Goal: Task Accomplishment & Management: Complete application form

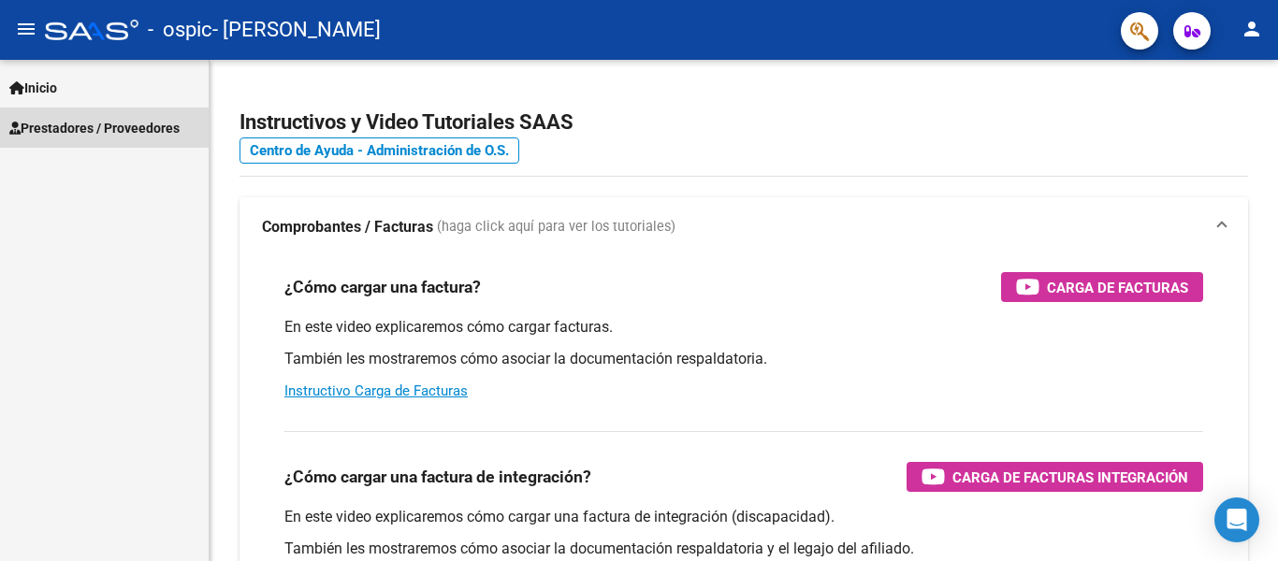
click at [77, 120] on span "Prestadores / Proveedores" at bounding box center [94, 128] width 170 height 21
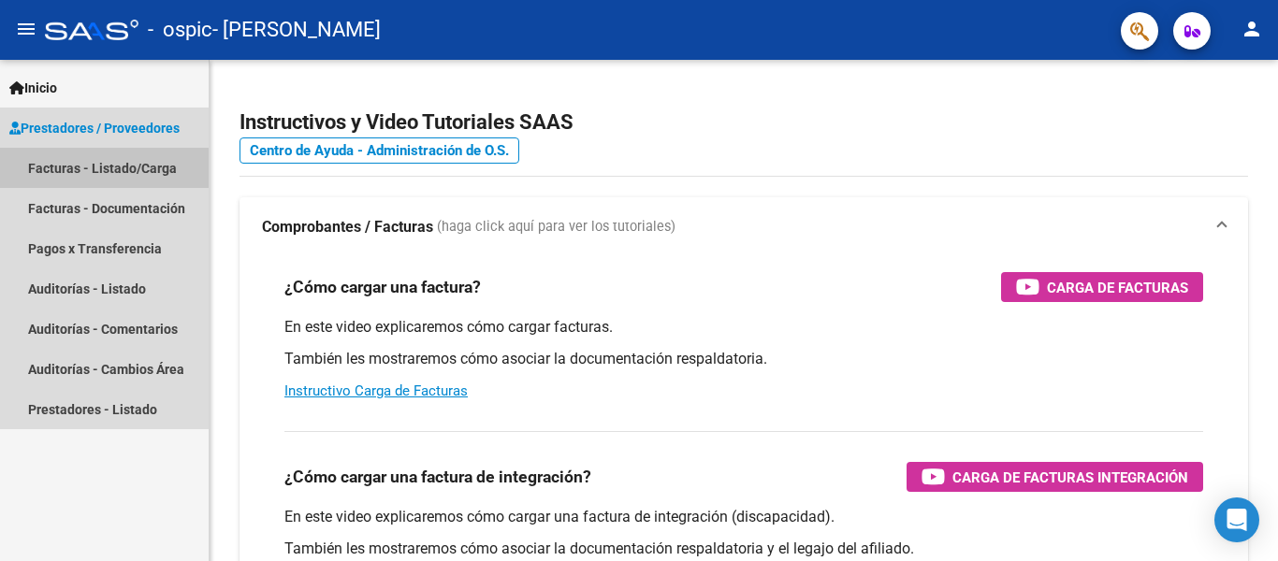
click at [90, 174] on link "Facturas - Listado/Carga" at bounding box center [104, 168] width 209 height 40
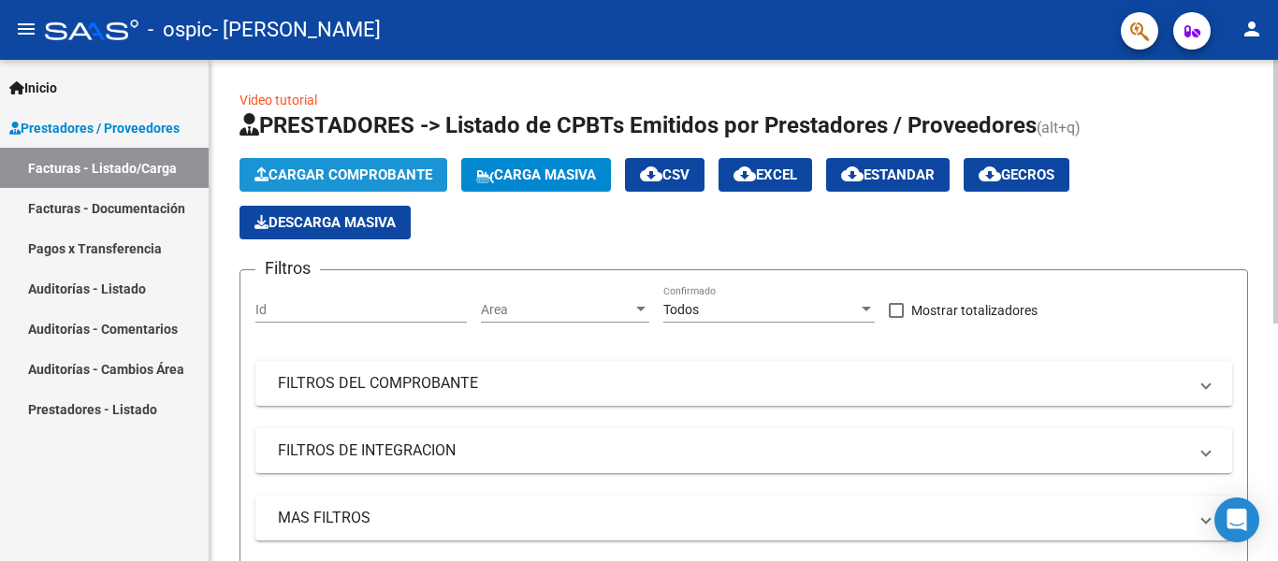
click at [424, 166] on button "Cargar Comprobante" at bounding box center [343, 175] width 208 height 34
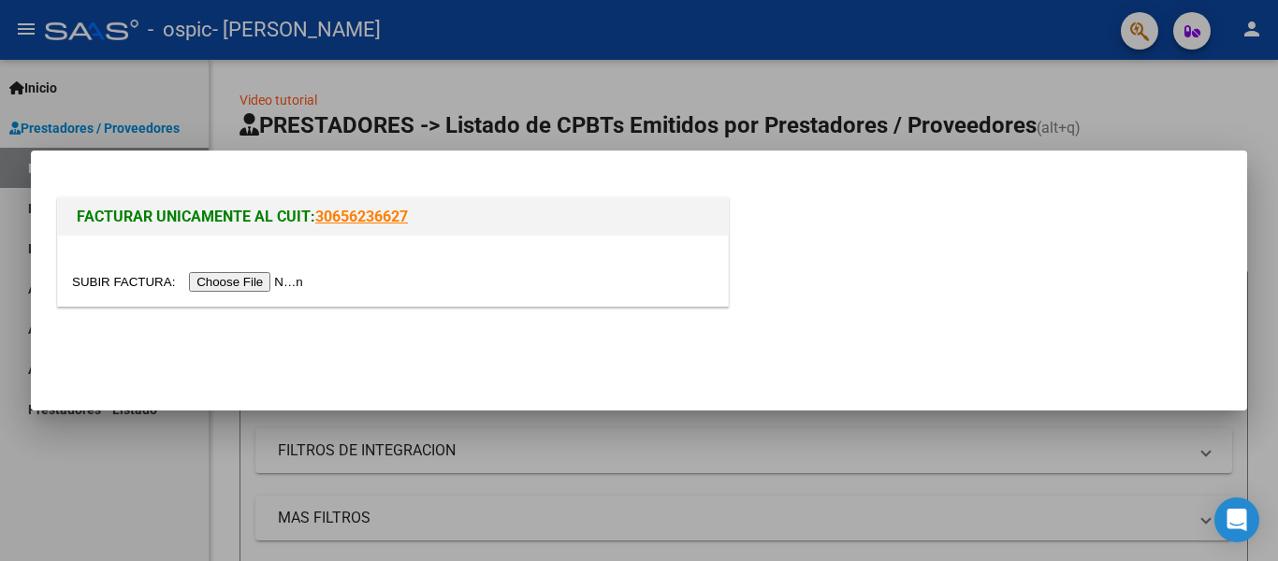
drag, startPoint x: 0, startPoint y: 368, endPoint x: 650, endPoint y: 235, distance: 663.6
click at [650, 235] on div "FACTURAR UNICAMENTE AL CUIT: 30656236627" at bounding box center [393, 216] width 670 height 37
click at [302, 275] on input "file" at bounding box center [190, 282] width 237 height 20
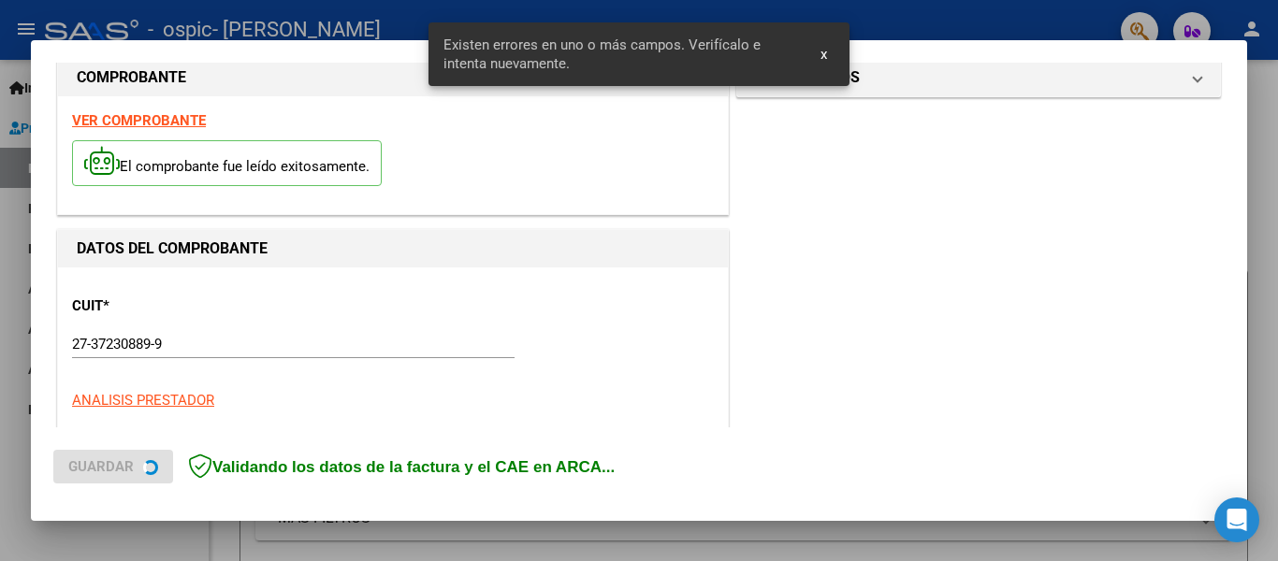
scroll to position [434, 0]
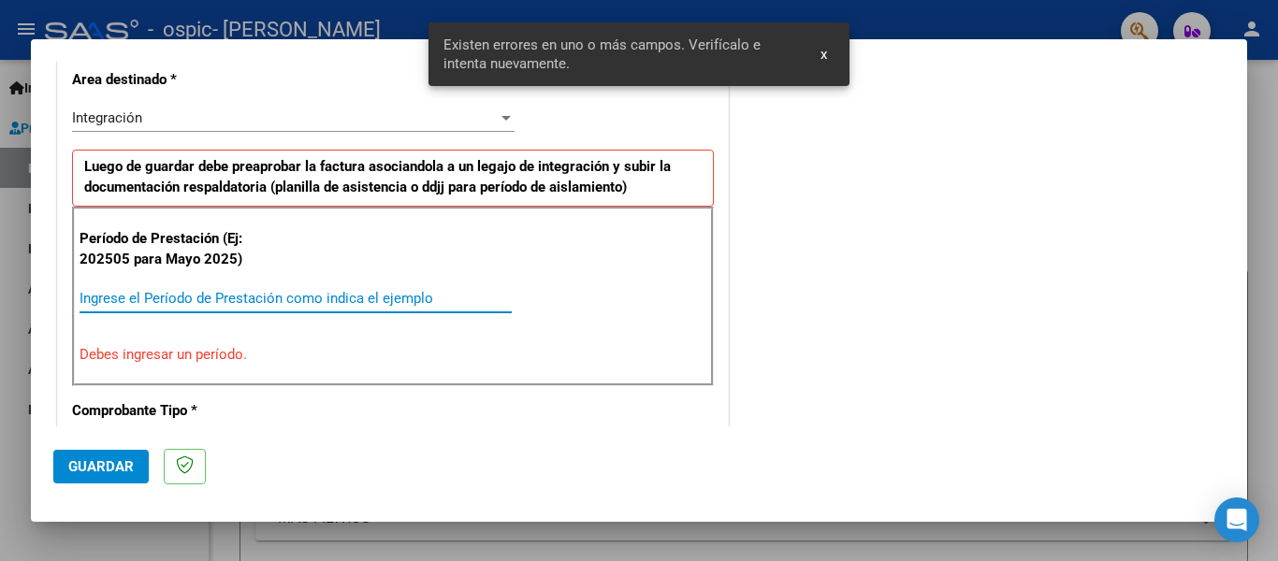
click at [282, 290] on input "Ingrese el Período de Prestación como indica el ejemplo" at bounding box center [296, 298] width 432 height 17
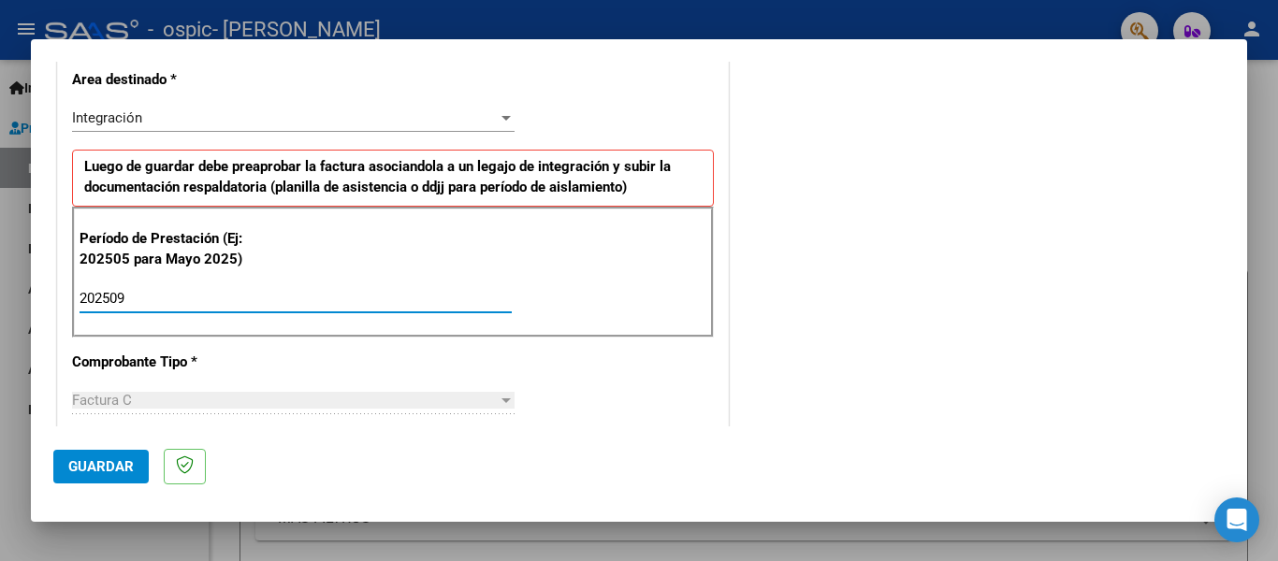
type input "202509"
click at [768, 379] on div "COMENTARIOS Comentarios del Prestador / Gerenciador:" at bounding box center [978, 461] width 492 height 1626
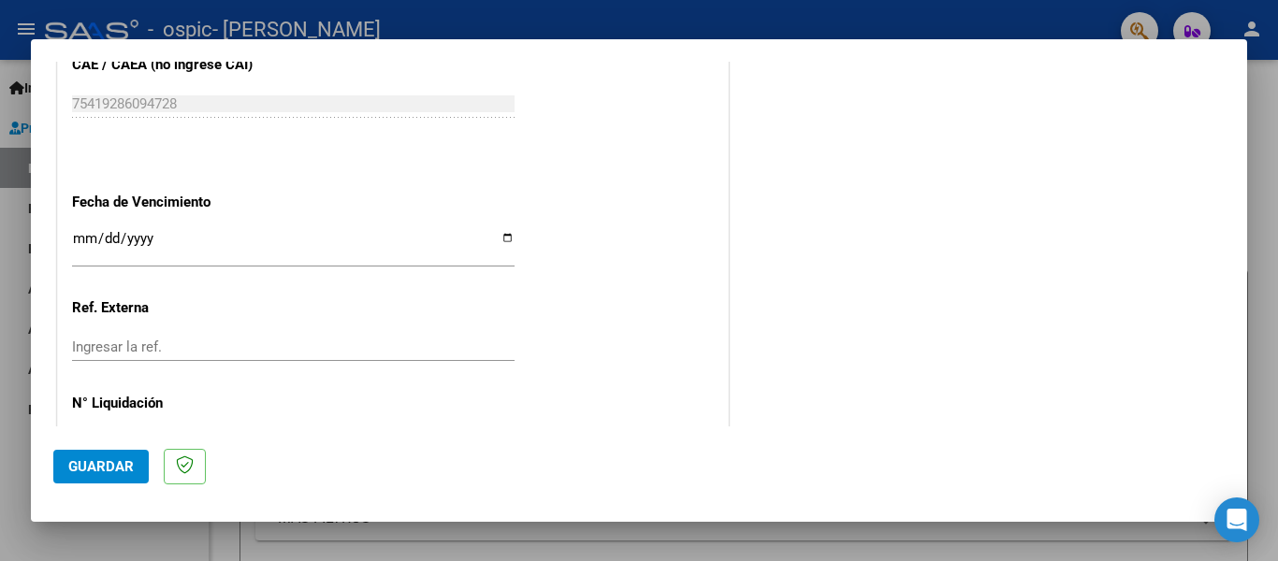
scroll to position [1258, 0]
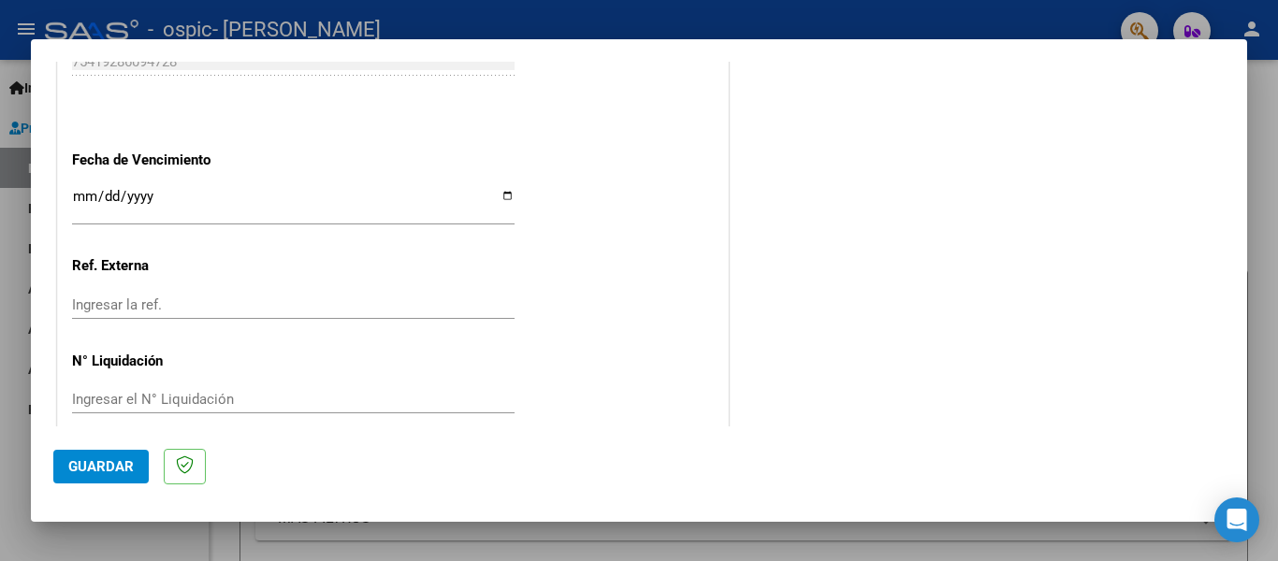
click at [131, 471] on span "Guardar" at bounding box center [100, 466] width 65 height 17
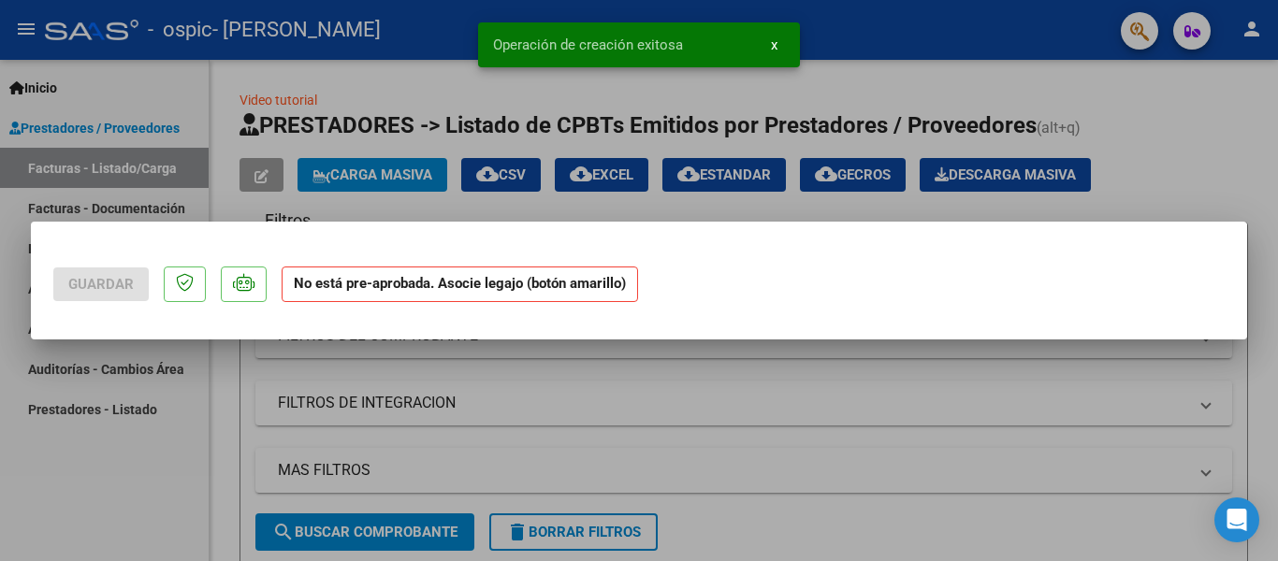
scroll to position [0, 0]
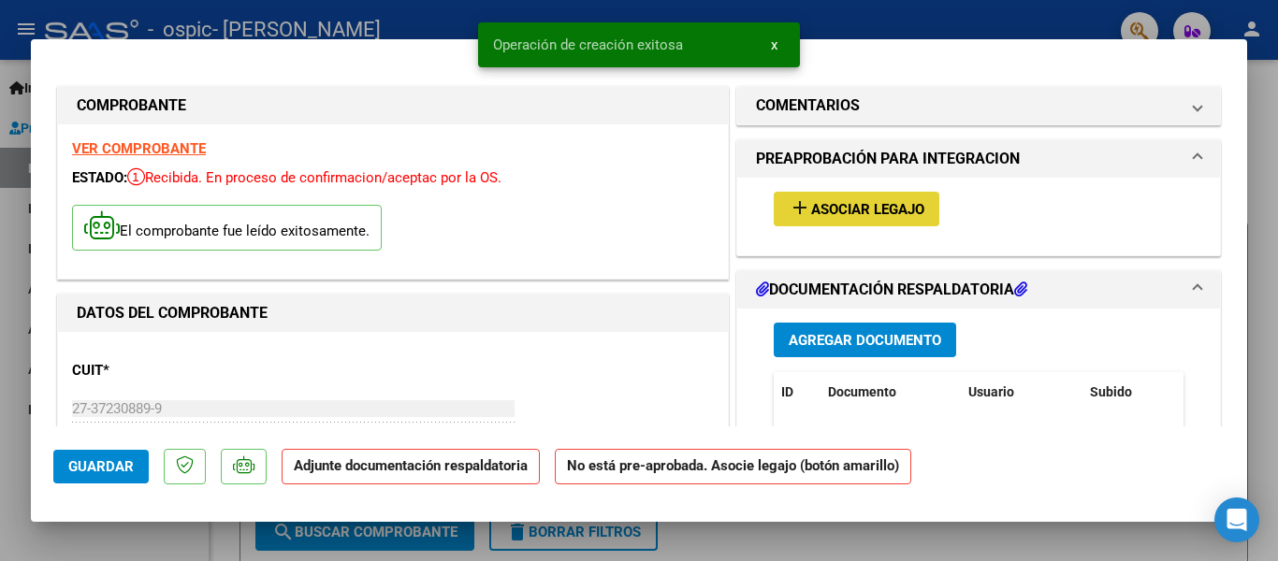
click at [859, 210] on span "Asociar Legajo" at bounding box center [867, 209] width 113 height 17
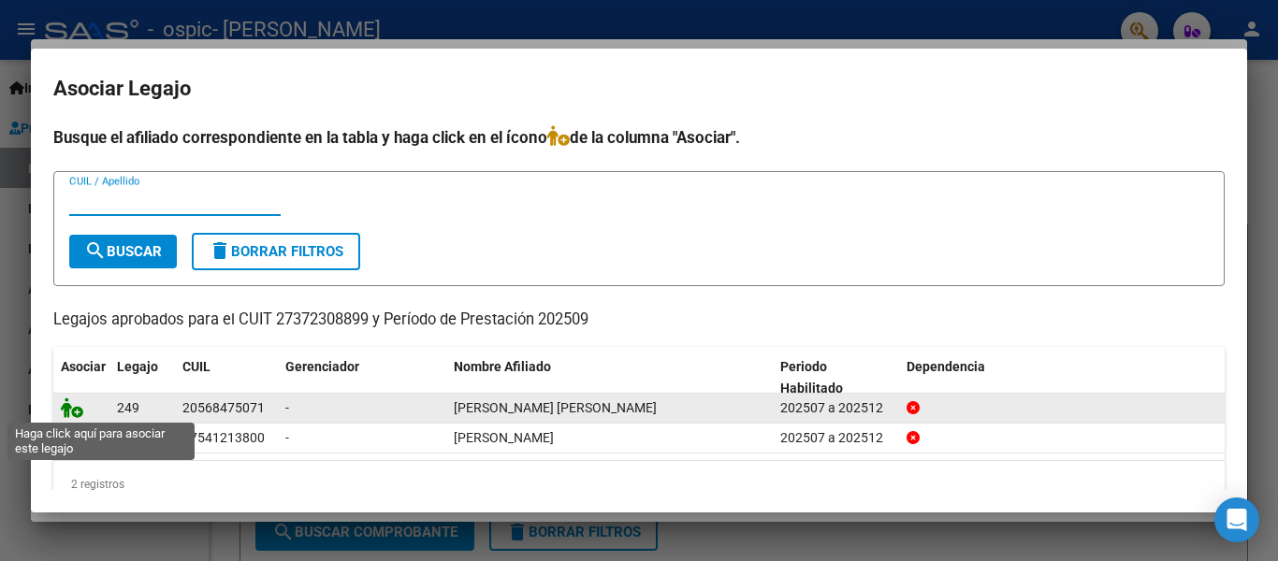
click at [71, 406] on icon at bounding box center [72, 408] width 22 height 21
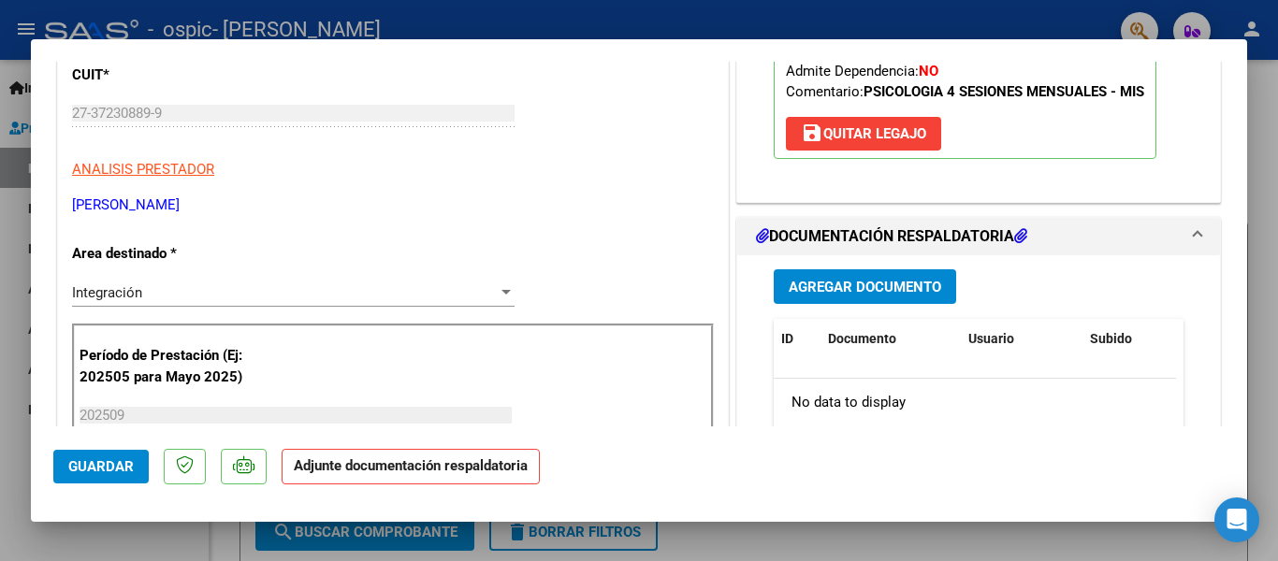
scroll to position [374, 0]
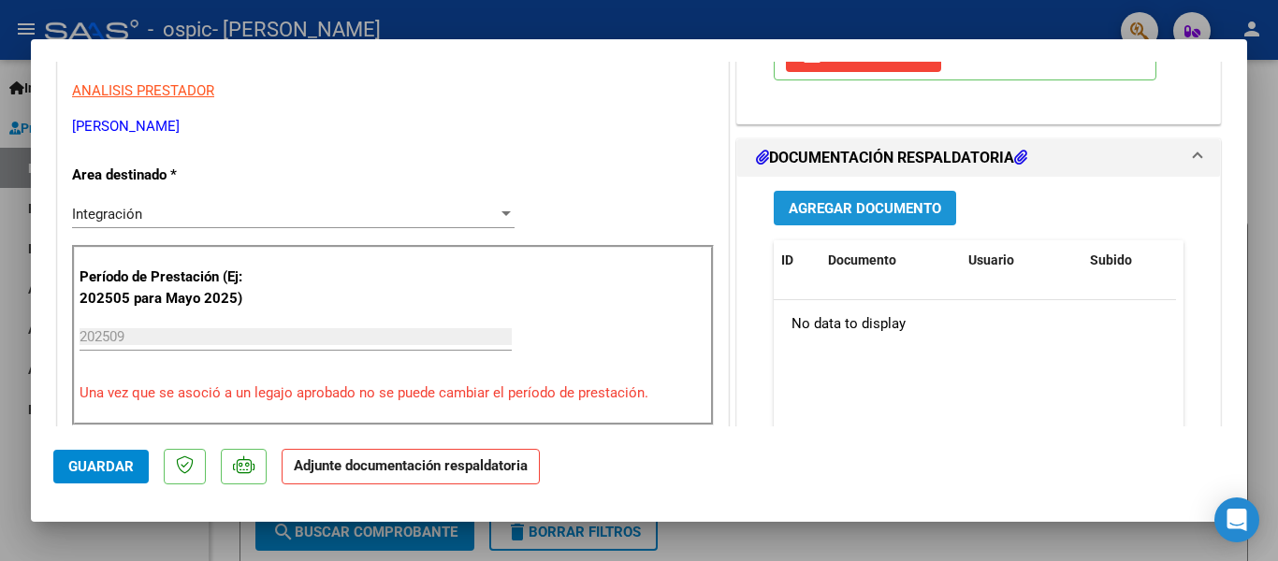
click at [892, 217] on span "Agregar Documento" at bounding box center [865, 208] width 152 height 17
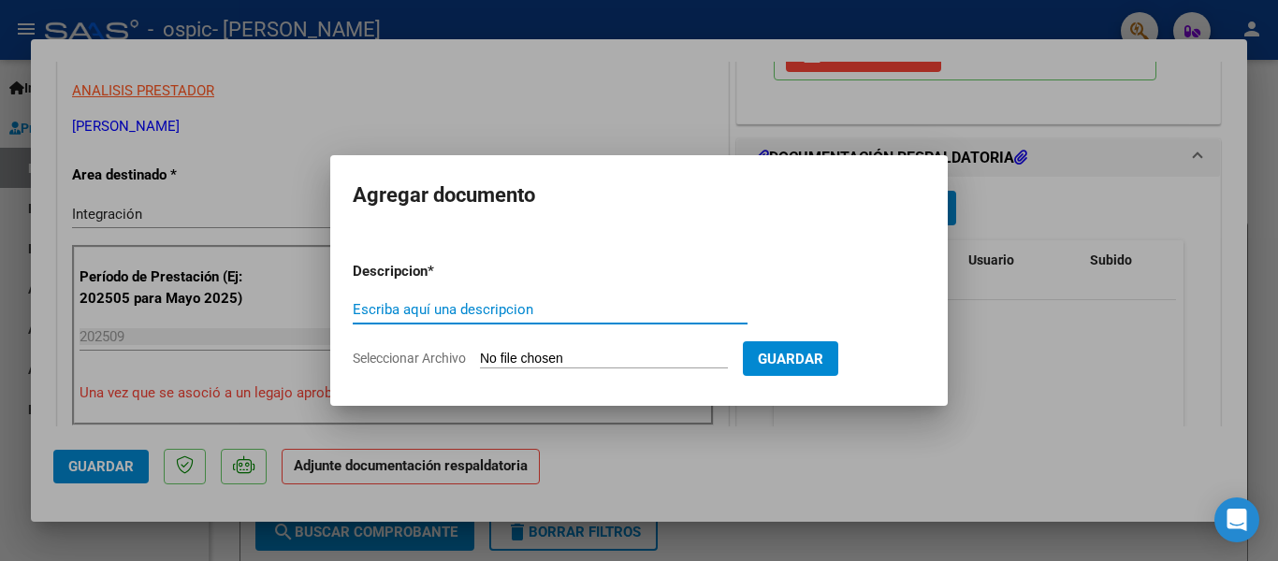
click at [771, 352] on span "Guardar" at bounding box center [790, 359] width 65 height 17
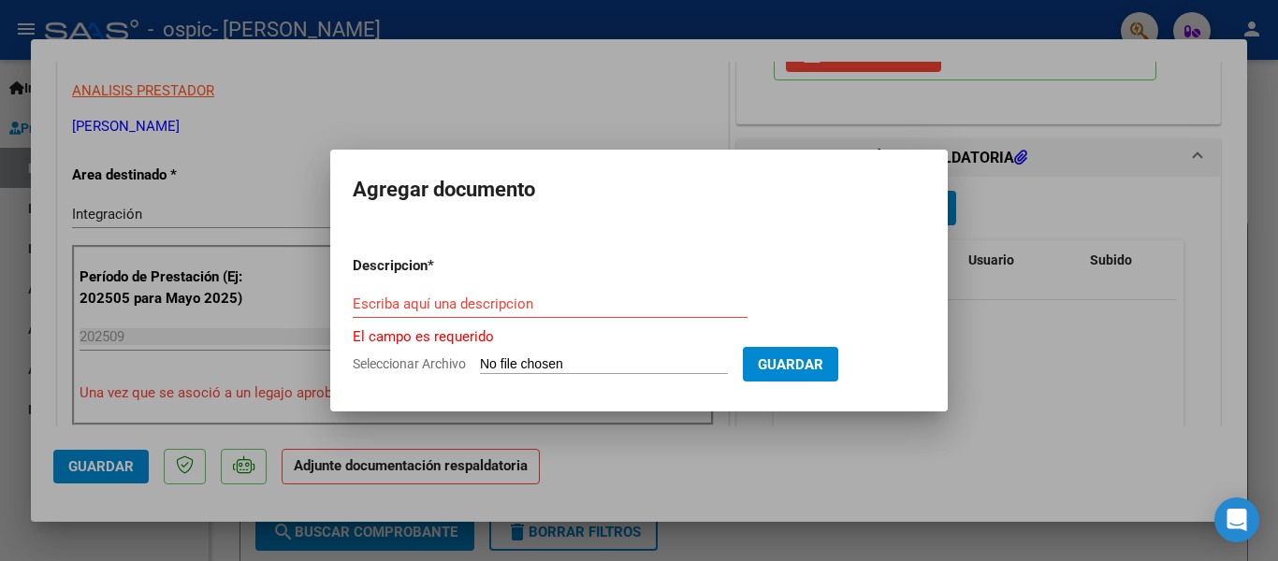
click at [624, 298] on input "Escriba aquí una descripcion" at bounding box center [550, 304] width 395 height 17
type input "ASISTENCIA"
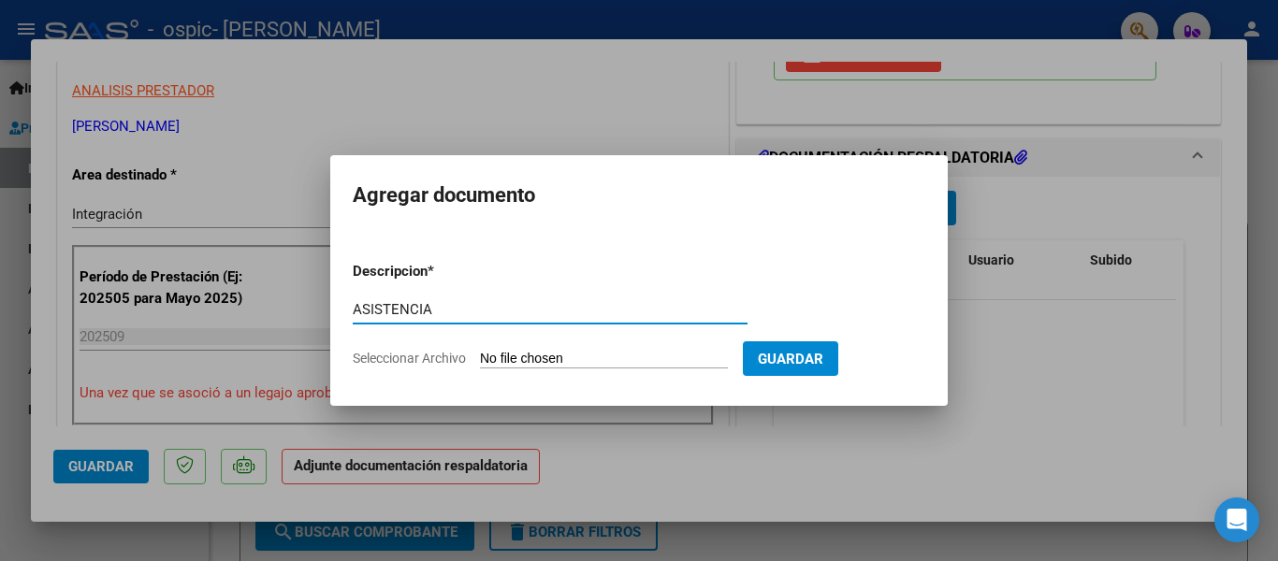
click at [535, 361] on input "Seleccionar Archivo" at bounding box center [604, 360] width 248 height 18
type input "C:\fakepath\Comparto 'Scan [DATE] 14·14·25' contigo.pdf"
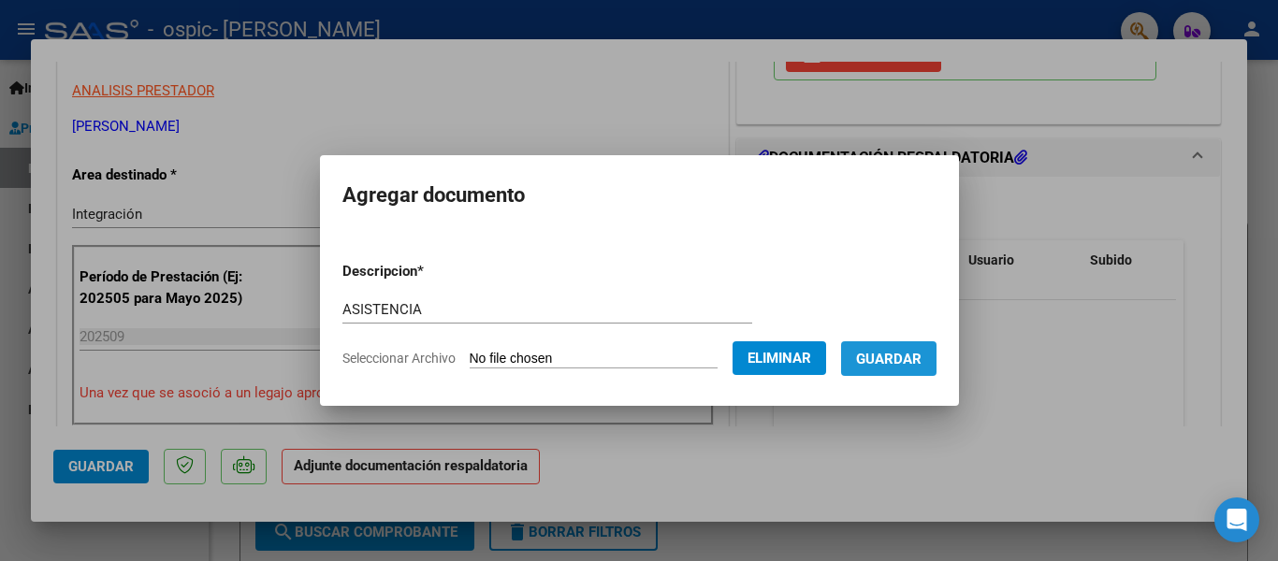
click at [918, 360] on span "Guardar" at bounding box center [888, 359] width 65 height 17
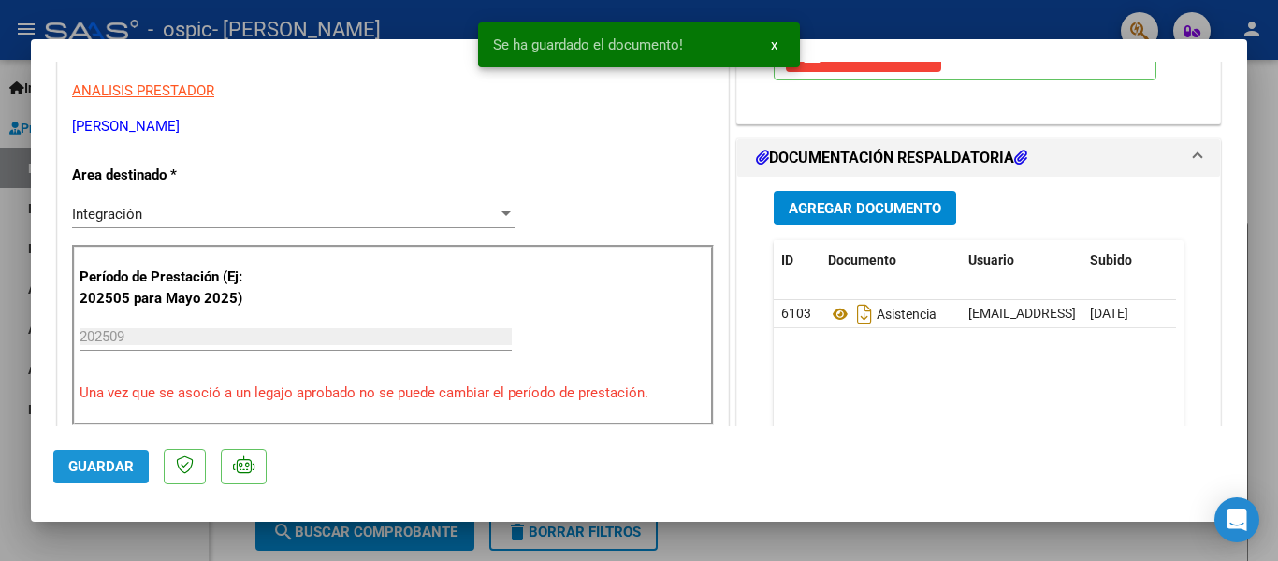
click at [125, 471] on span "Guardar" at bounding box center [100, 466] width 65 height 17
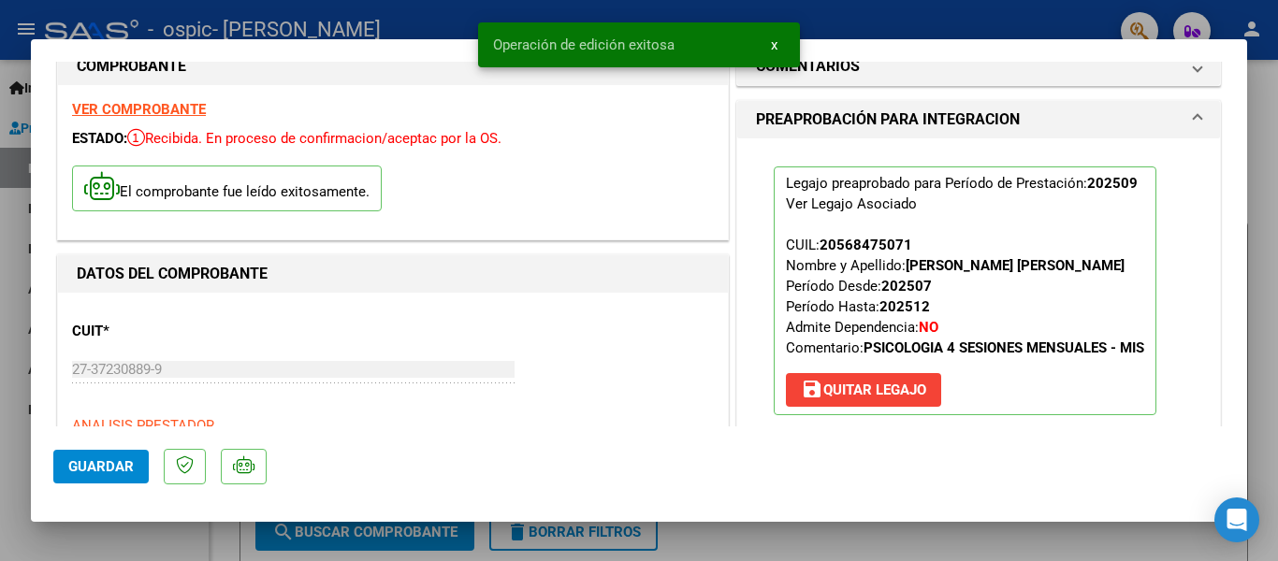
scroll to position [0, 0]
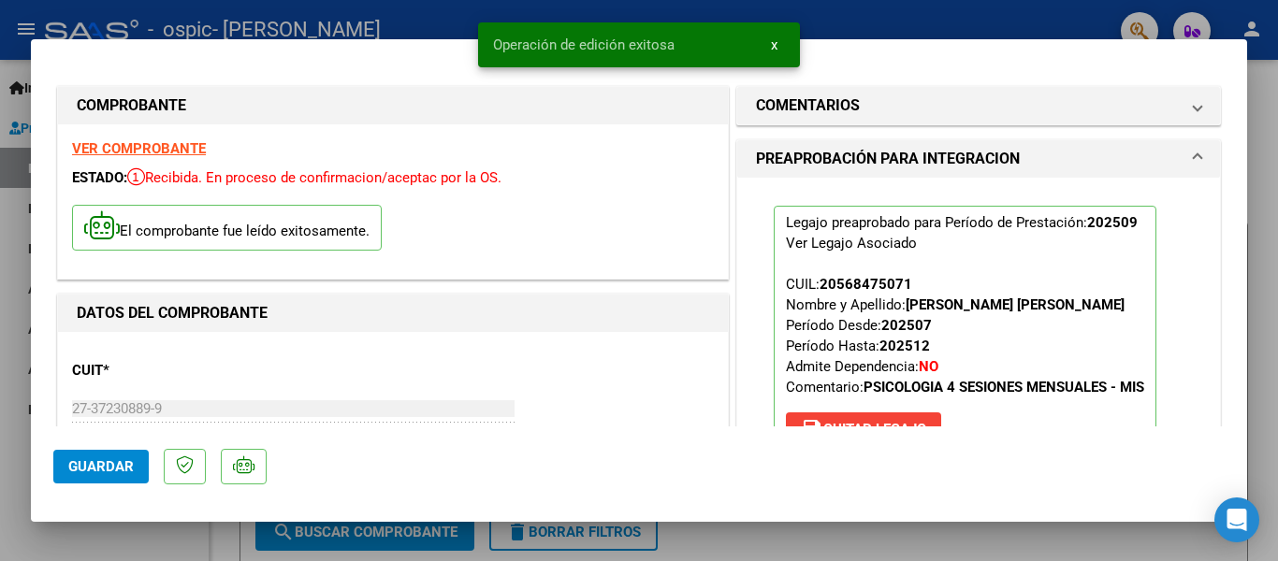
click at [777, 42] on button "x" at bounding box center [774, 45] width 36 height 34
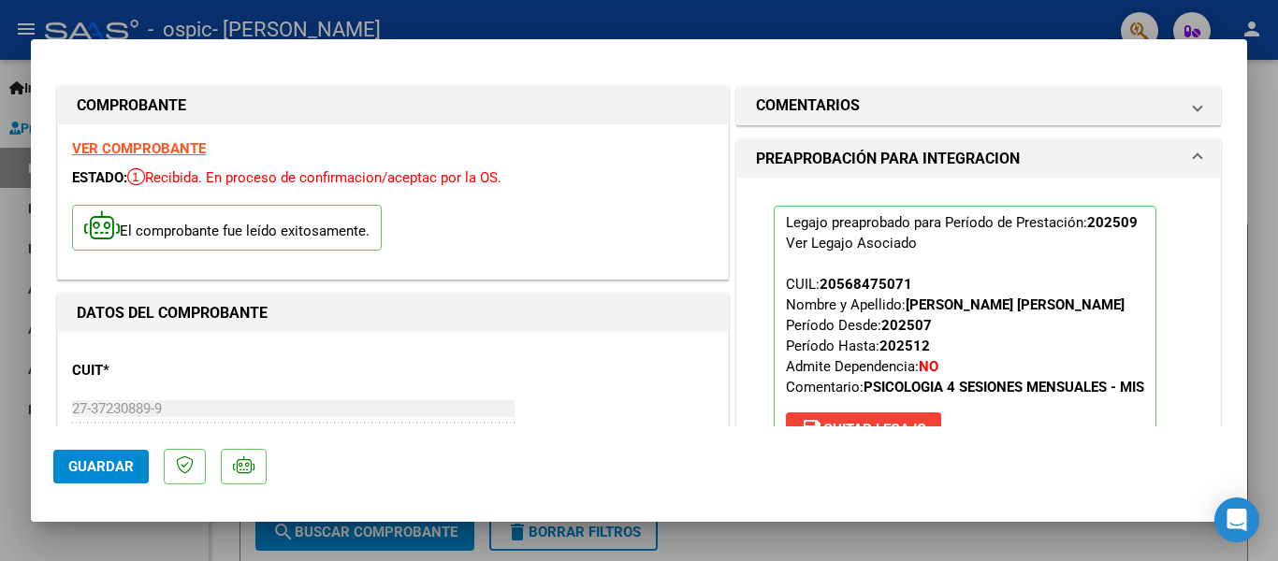
click at [809, 10] on div at bounding box center [639, 280] width 1278 height 561
type input "$ 0,00"
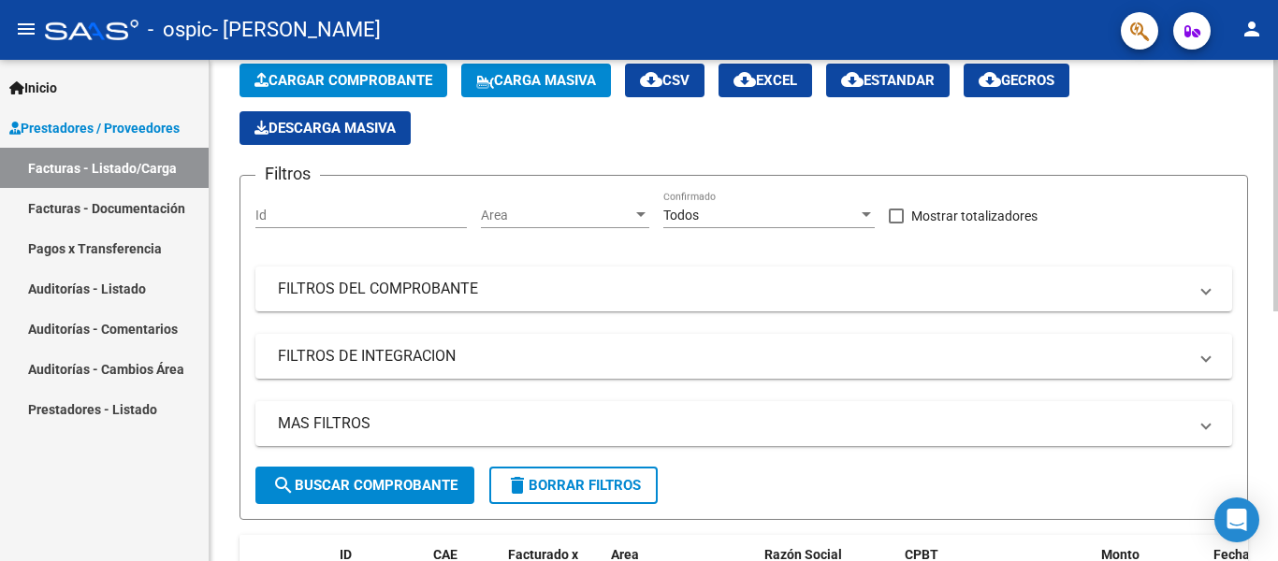
scroll to position [94, 0]
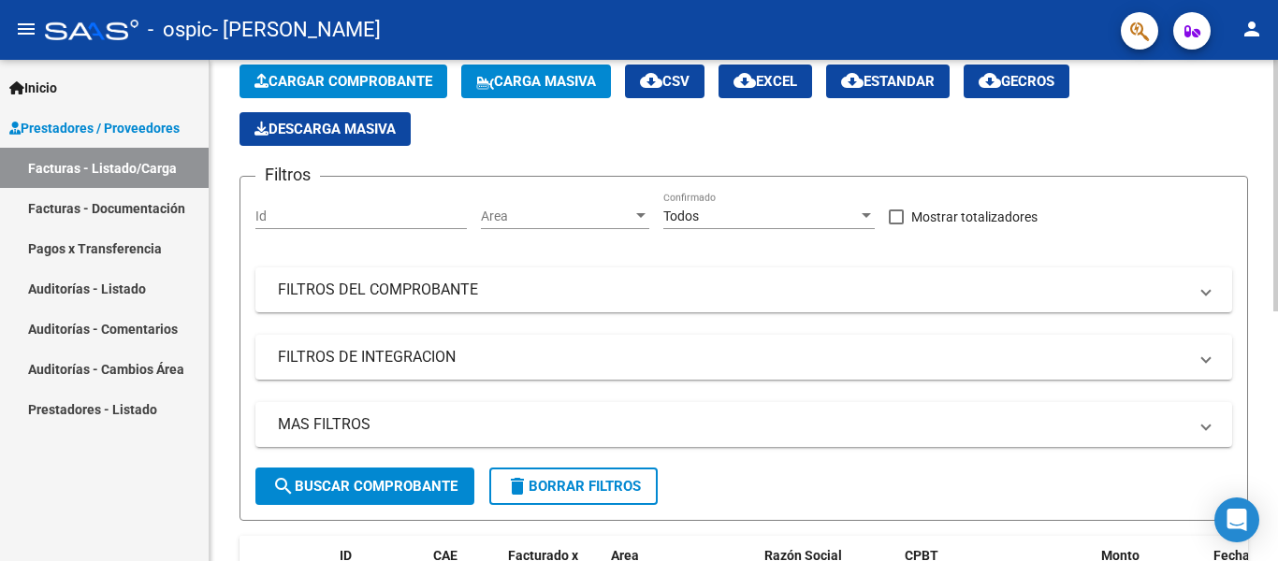
click at [334, 78] on span "Cargar Comprobante" at bounding box center [343, 81] width 178 height 17
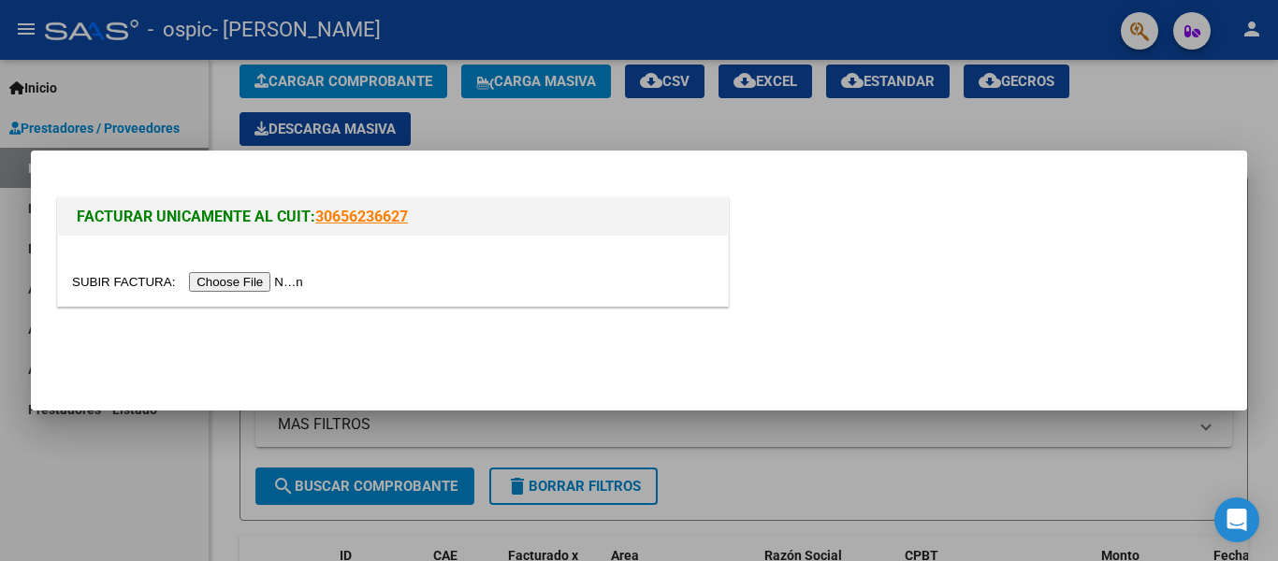
click at [302, 279] on input "file" at bounding box center [190, 282] width 237 height 20
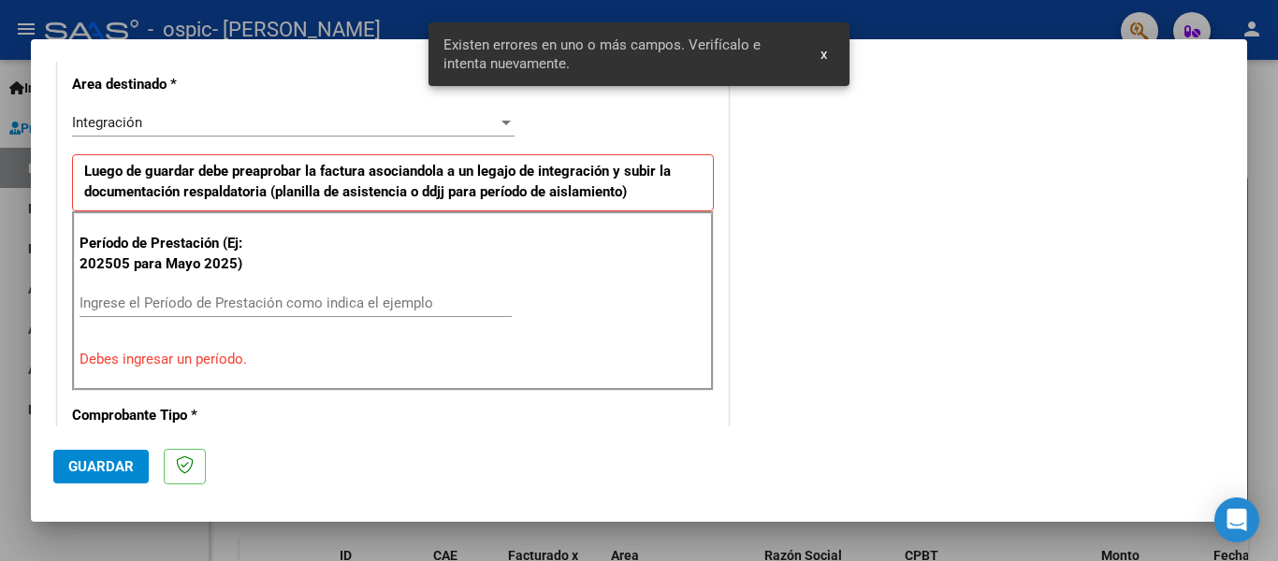
scroll to position [434, 0]
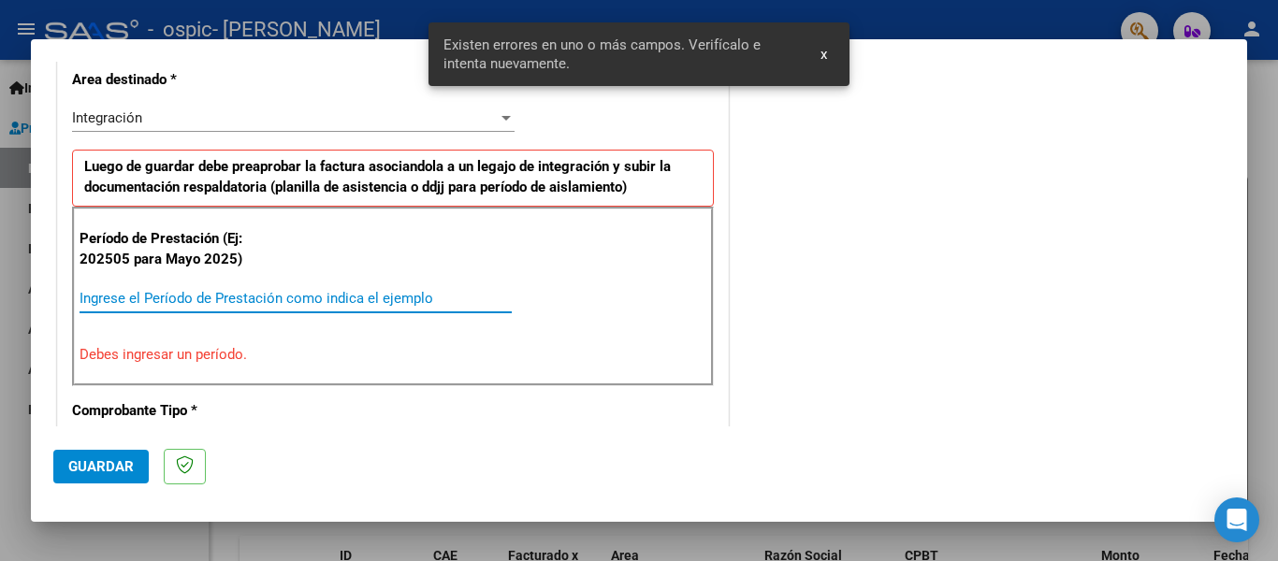
click at [253, 290] on input "Ingrese el Período de Prestación como indica el ejemplo" at bounding box center [296, 298] width 432 height 17
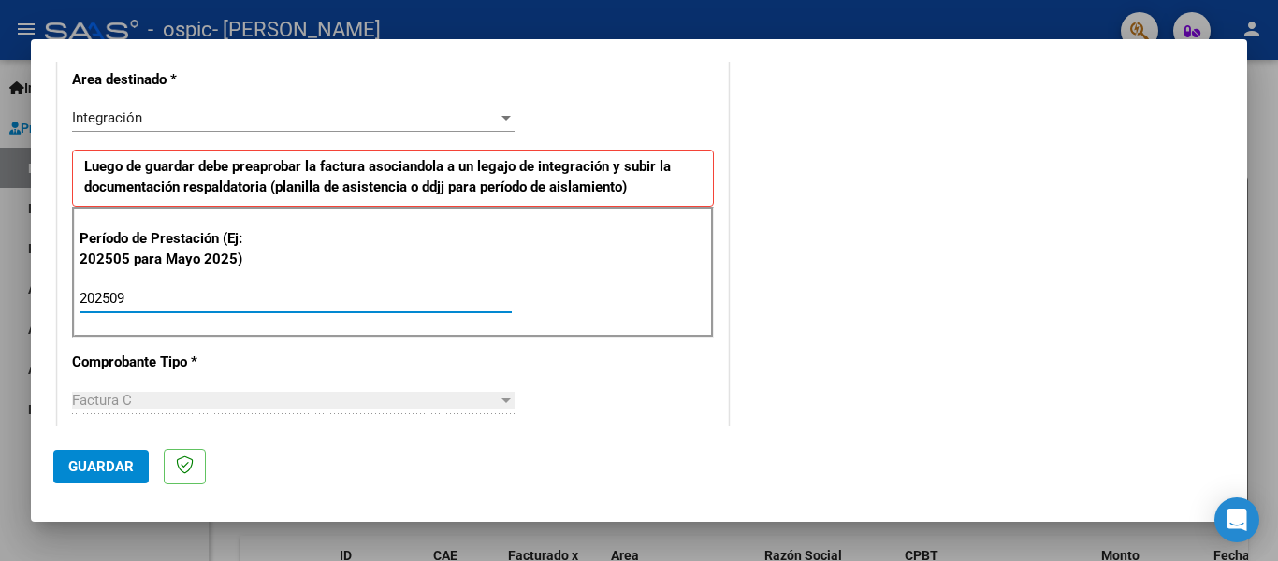
type input "202509"
click at [648, 351] on div "CUIT * 27-37230889-9 Ingresar CUIT ANALISIS PRESTADOR [PERSON_NAME] [PERSON_NAM…" at bounding box center [393, 566] width 670 height 1408
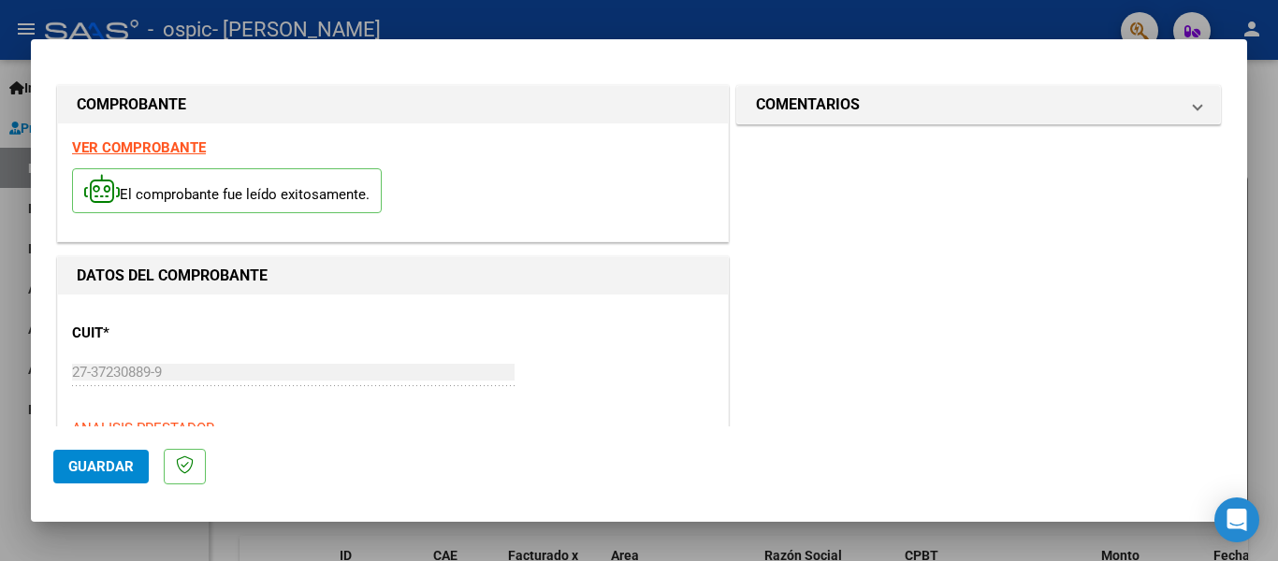
scroll to position [0, 0]
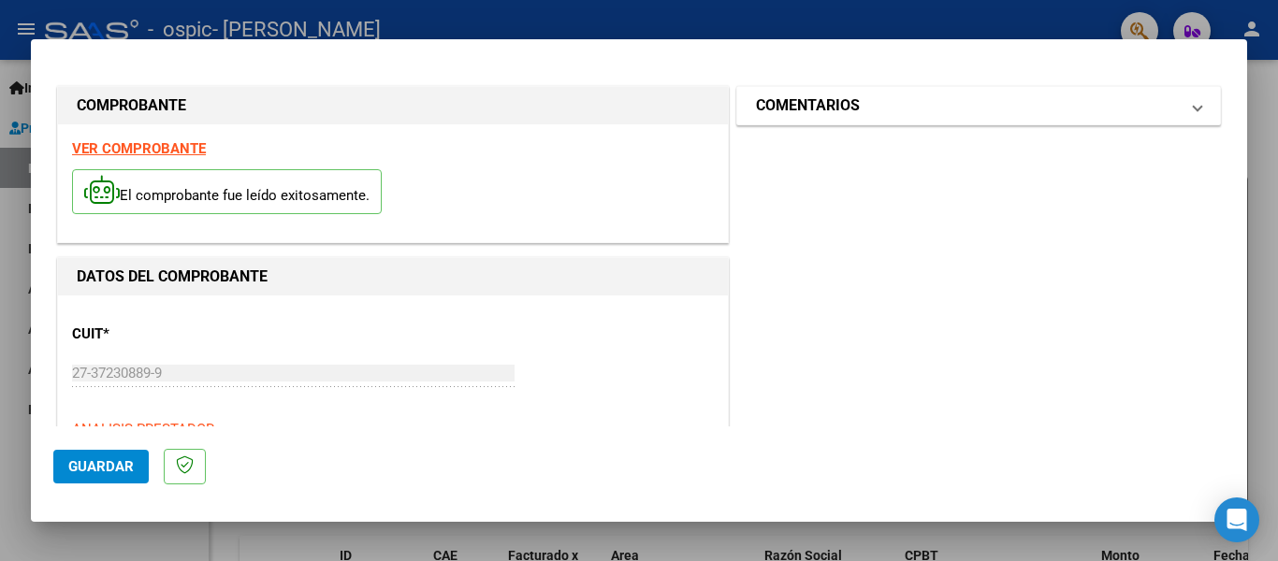
click at [1194, 109] on span at bounding box center [1197, 105] width 7 height 22
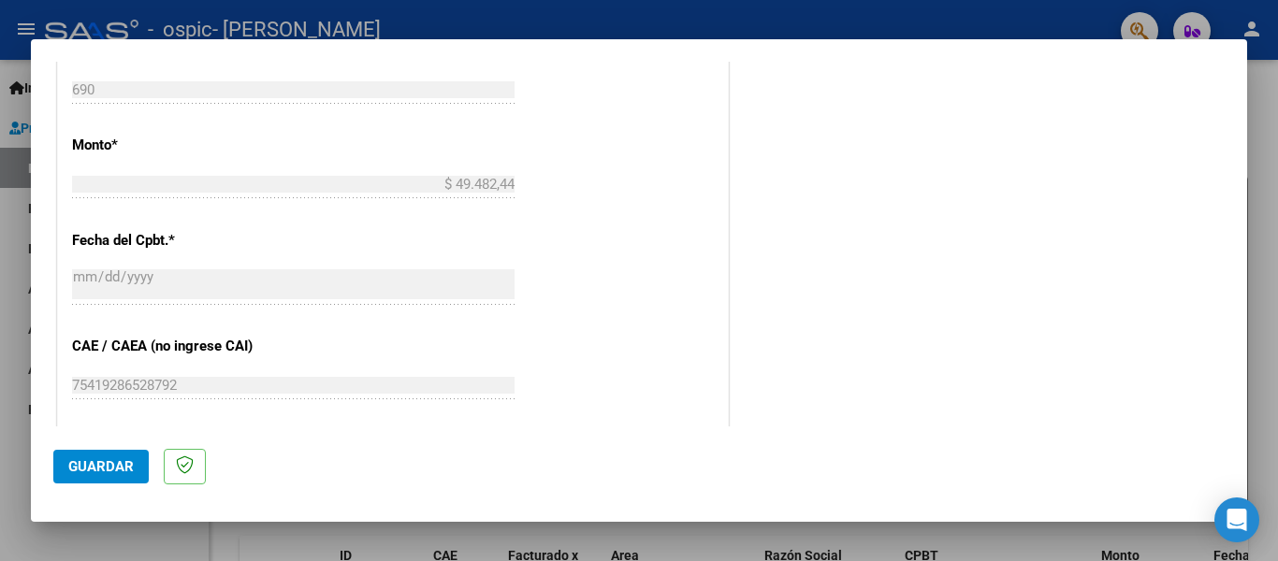
scroll to position [1258, 0]
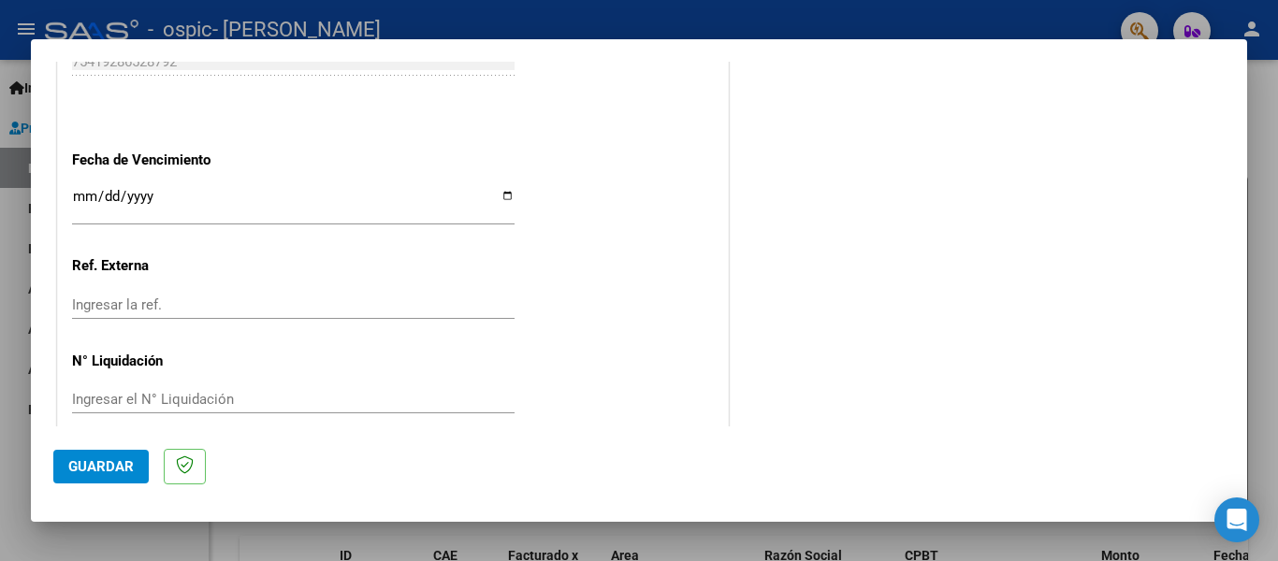
click at [105, 482] on button "Guardar" at bounding box center [100, 467] width 95 height 34
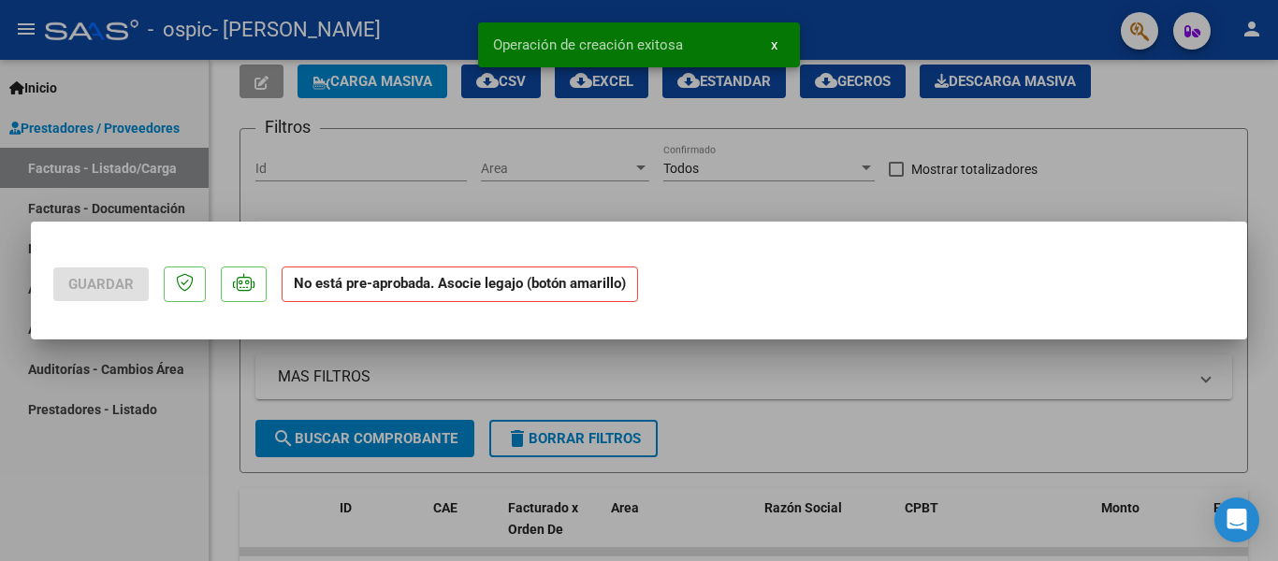
scroll to position [0, 0]
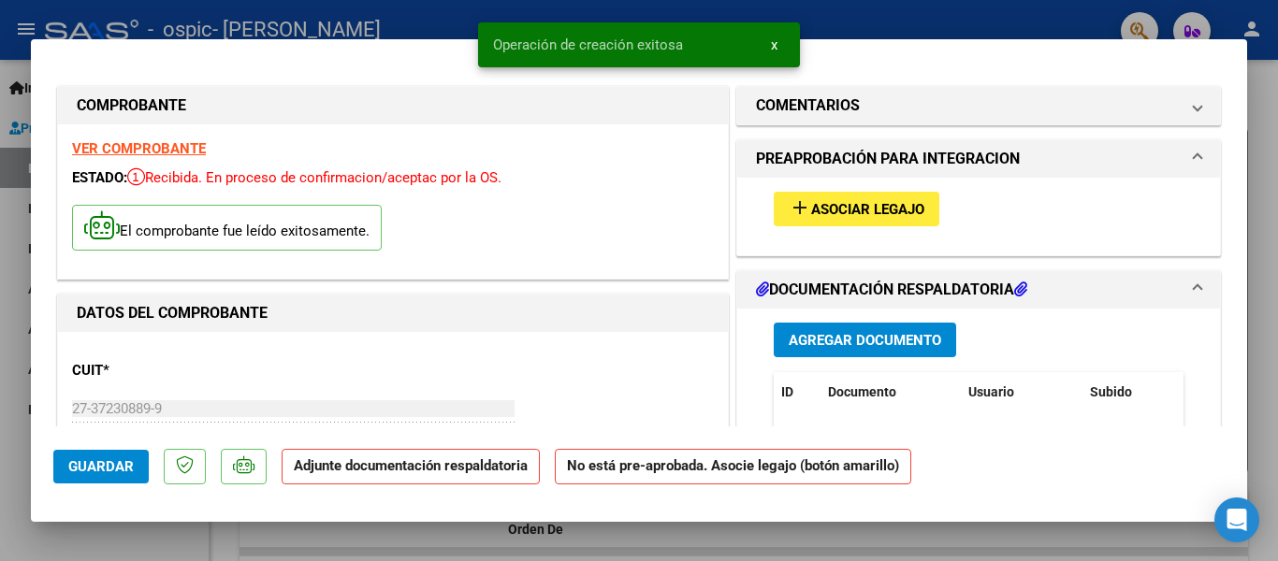
click at [1099, 160] on mat-panel-title "PREAPROBACIÓN PARA INTEGRACION" at bounding box center [967, 159] width 423 height 22
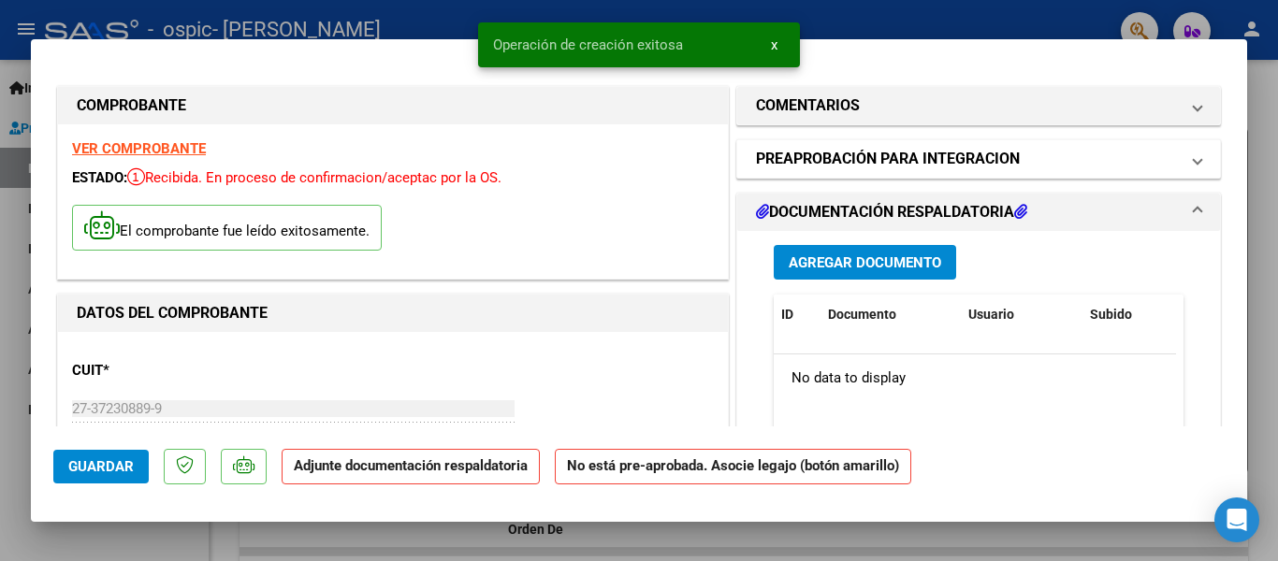
click at [938, 167] on h1 "PREAPROBACIÓN PARA INTEGRACION" at bounding box center [888, 159] width 264 height 22
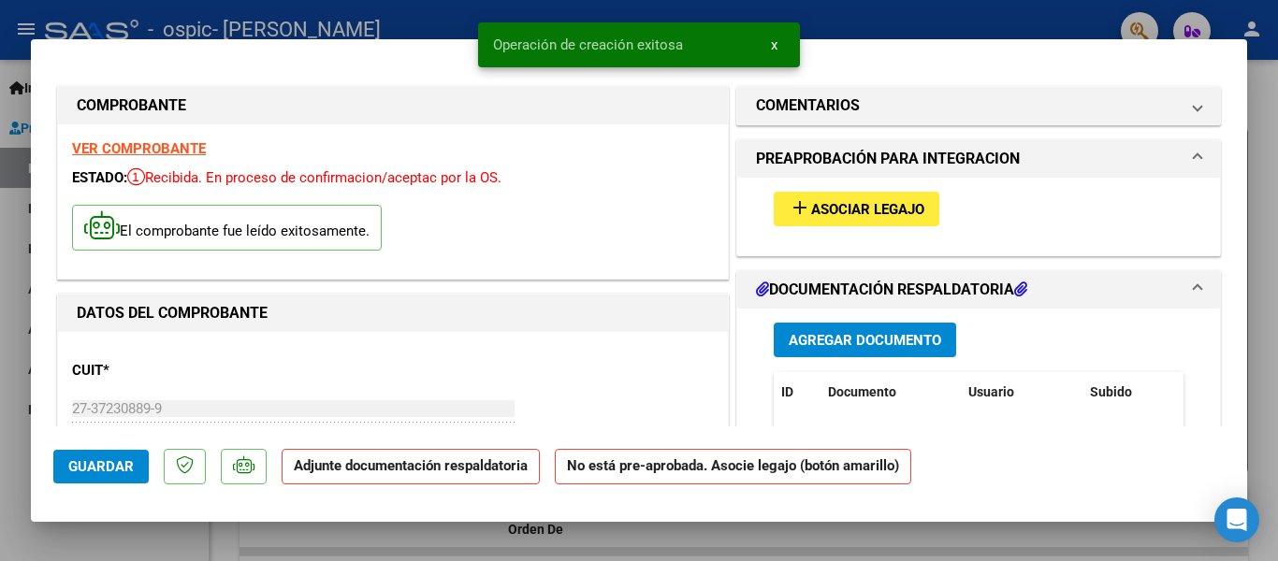
click at [867, 211] on span "Asociar Legajo" at bounding box center [867, 209] width 113 height 17
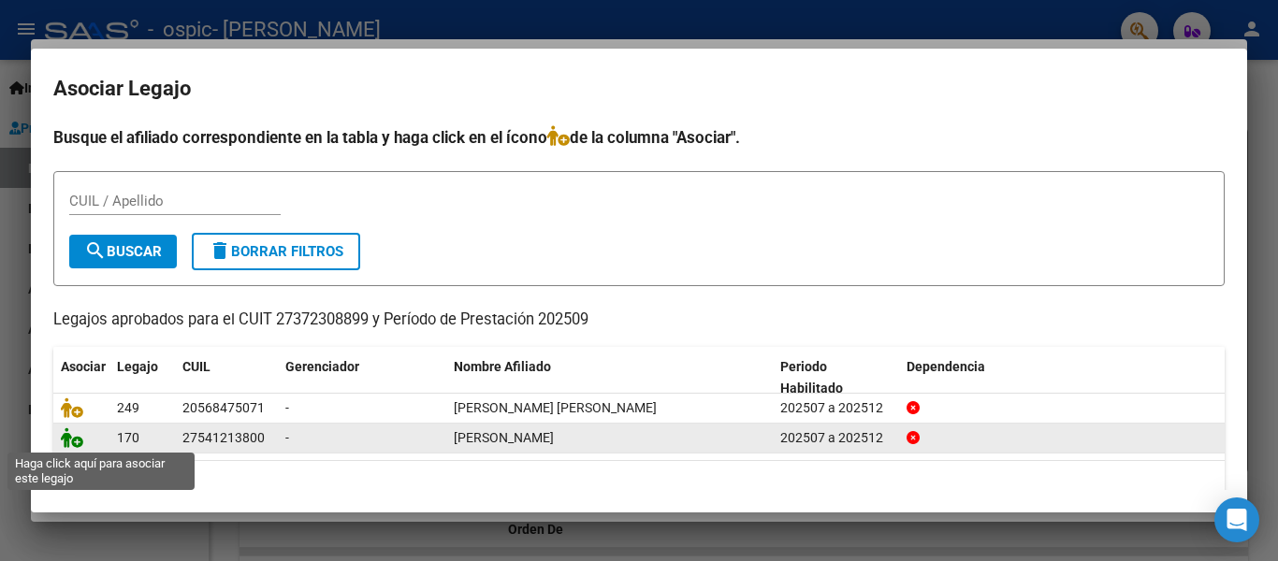
click at [65, 435] on icon at bounding box center [72, 438] width 22 height 21
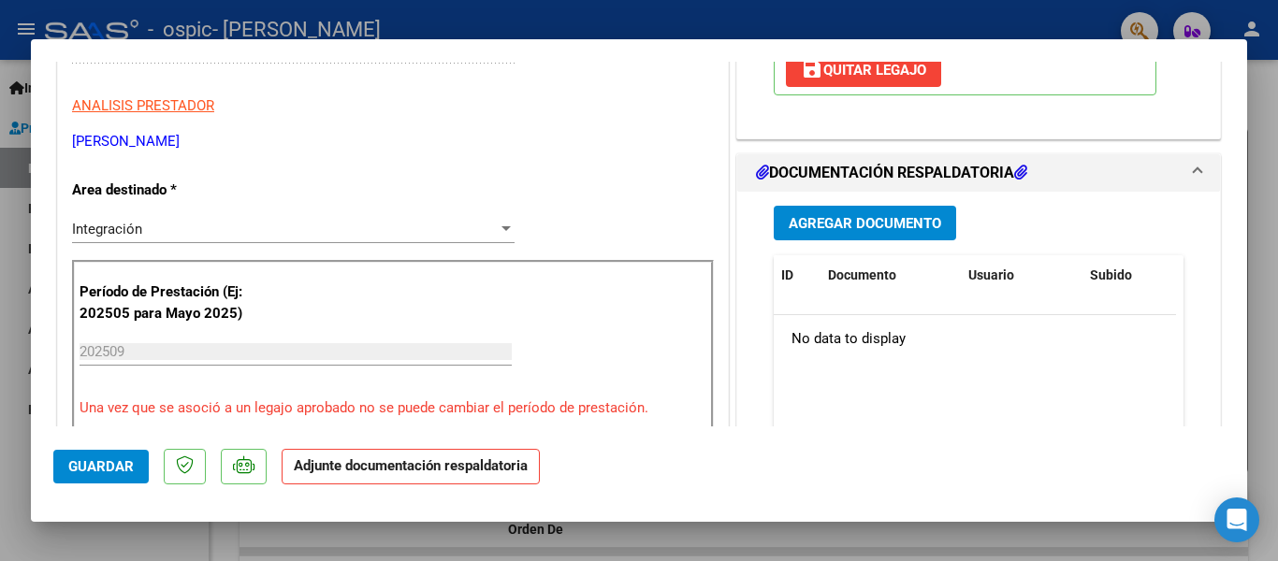
scroll to position [468, 0]
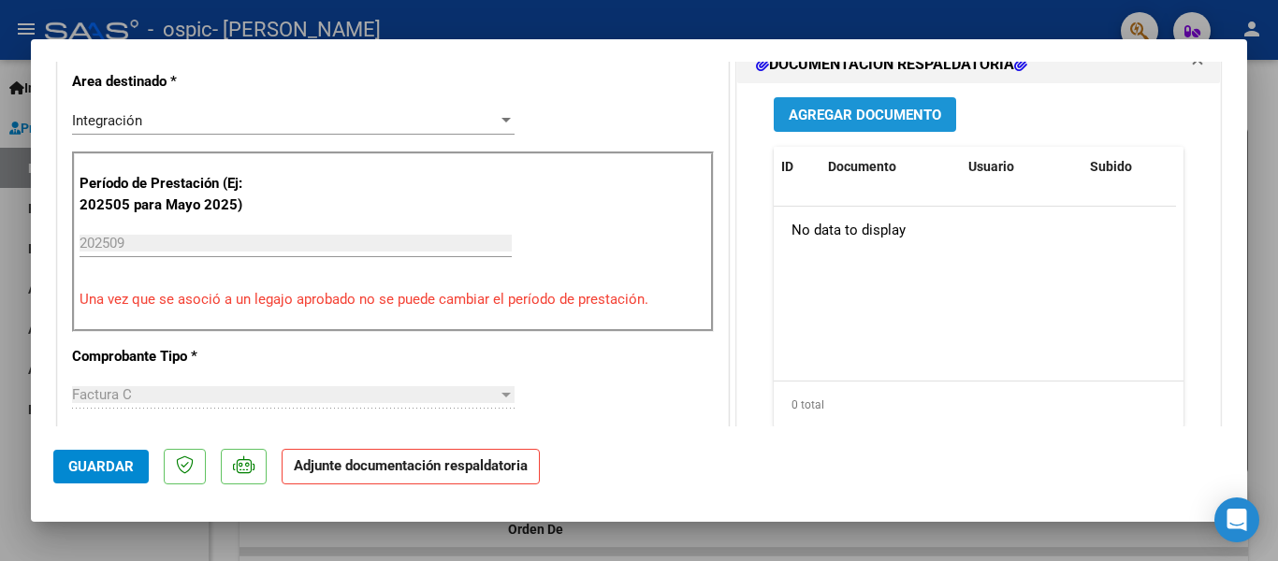
click at [897, 121] on span "Agregar Documento" at bounding box center [865, 115] width 152 height 17
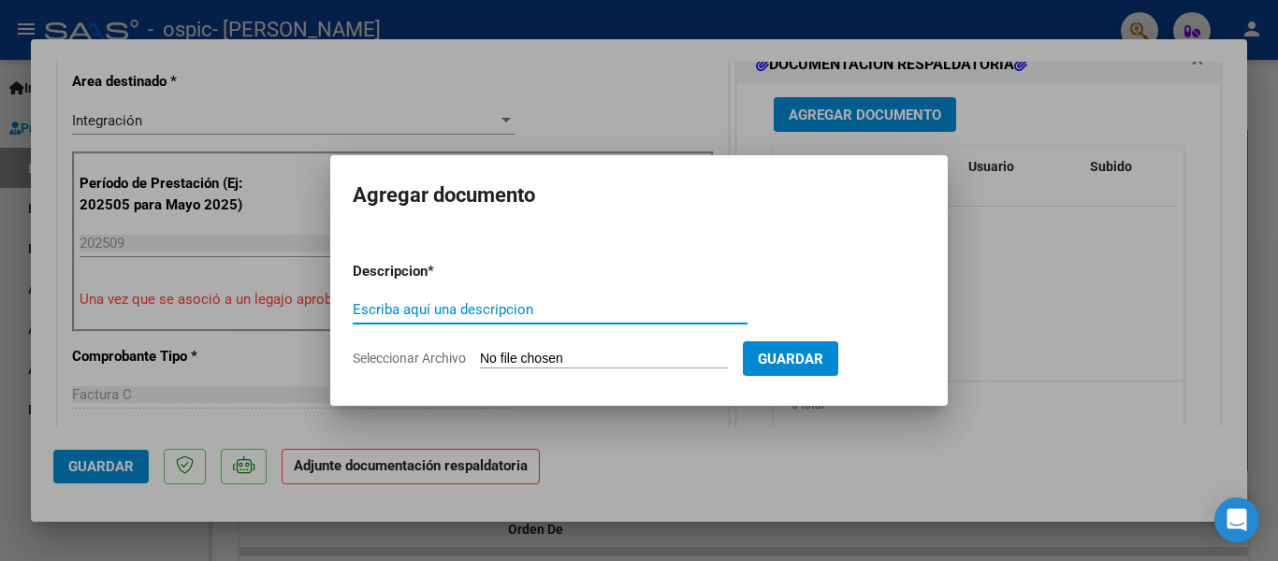
click at [484, 311] on input "Escriba aquí una descripcion" at bounding box center [550, 309] width 395 height 17
type input "ASISTENCIA"
click at [541, 361] on input "Seleccionar Archivo" at bounding box center [604, 360] width 248 height 18
type input "C:\fakepath\Comparto 'Scan [DATE] 14·13·39' contigo.pdf"
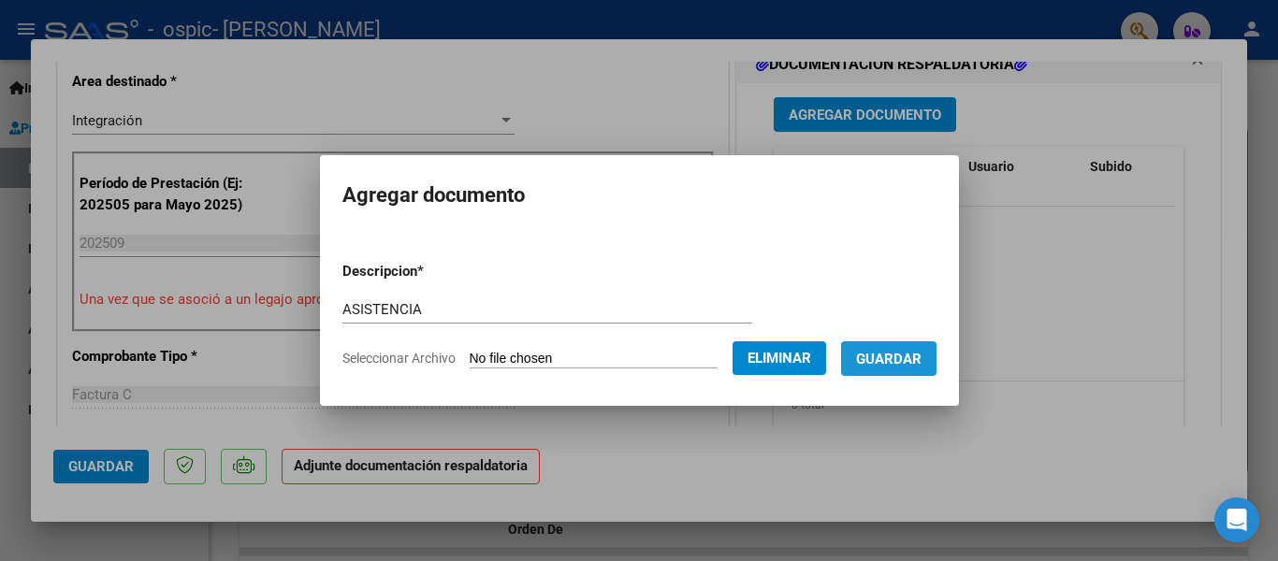
click at [873, 360] on span "Guardar" at bounding box center [888, 359] width 65 height 17
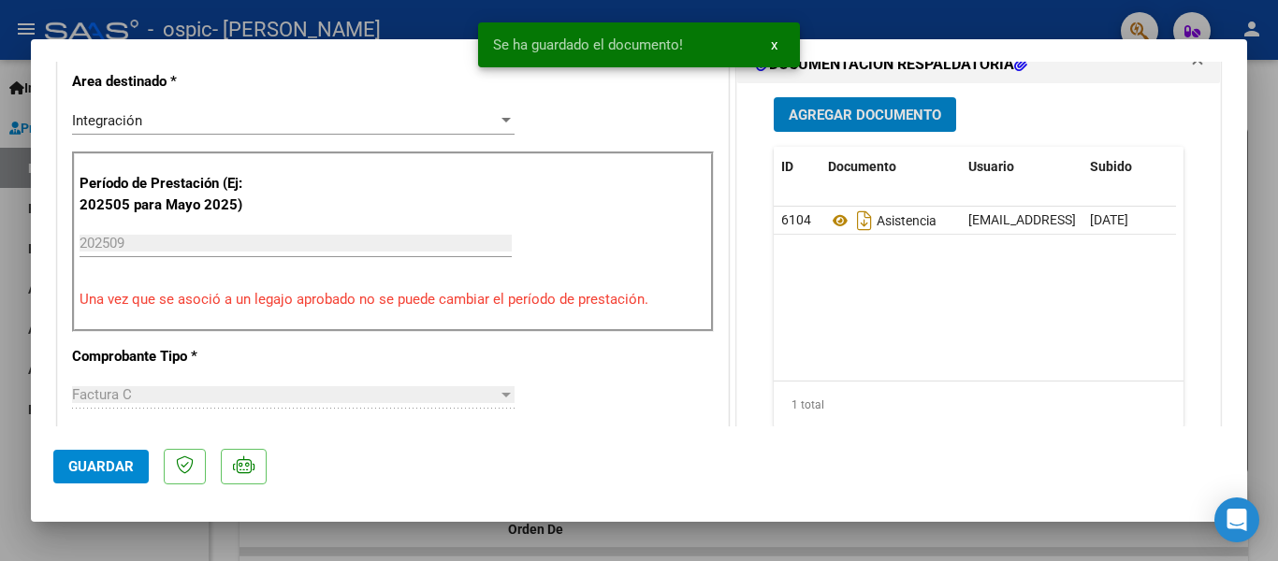
click at [127, 474] on span "Guardar" at bounding box center [100, 466] width 65 height 17
click at [777, 37] on button "x" at bounding box center [774, 45] width 36 height 34
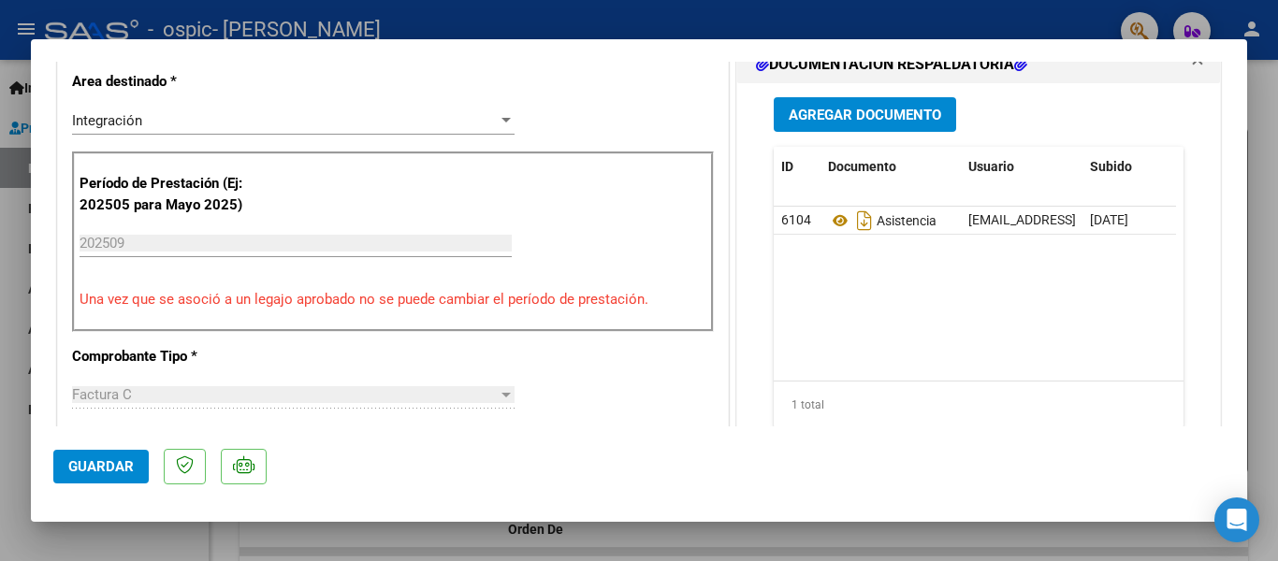
click at [778, 21] on div at bounding box center [639, 280] width 1278 height 561
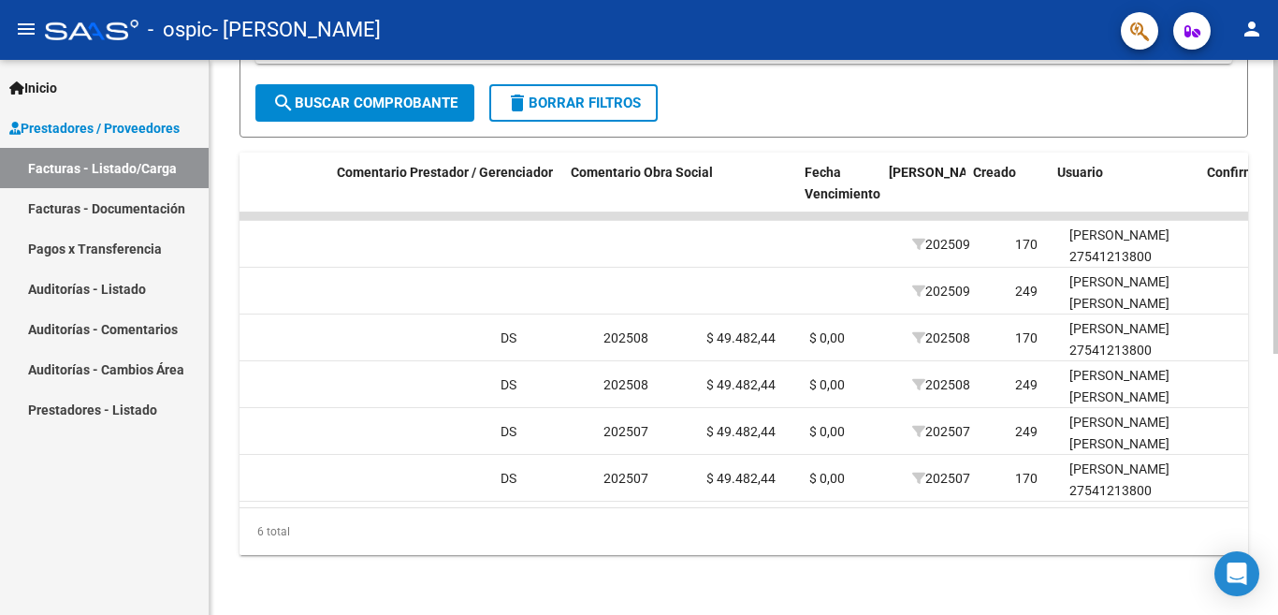
scroll to position [0, 2647]
